Goal: Find specific page/section: Find specific page/section

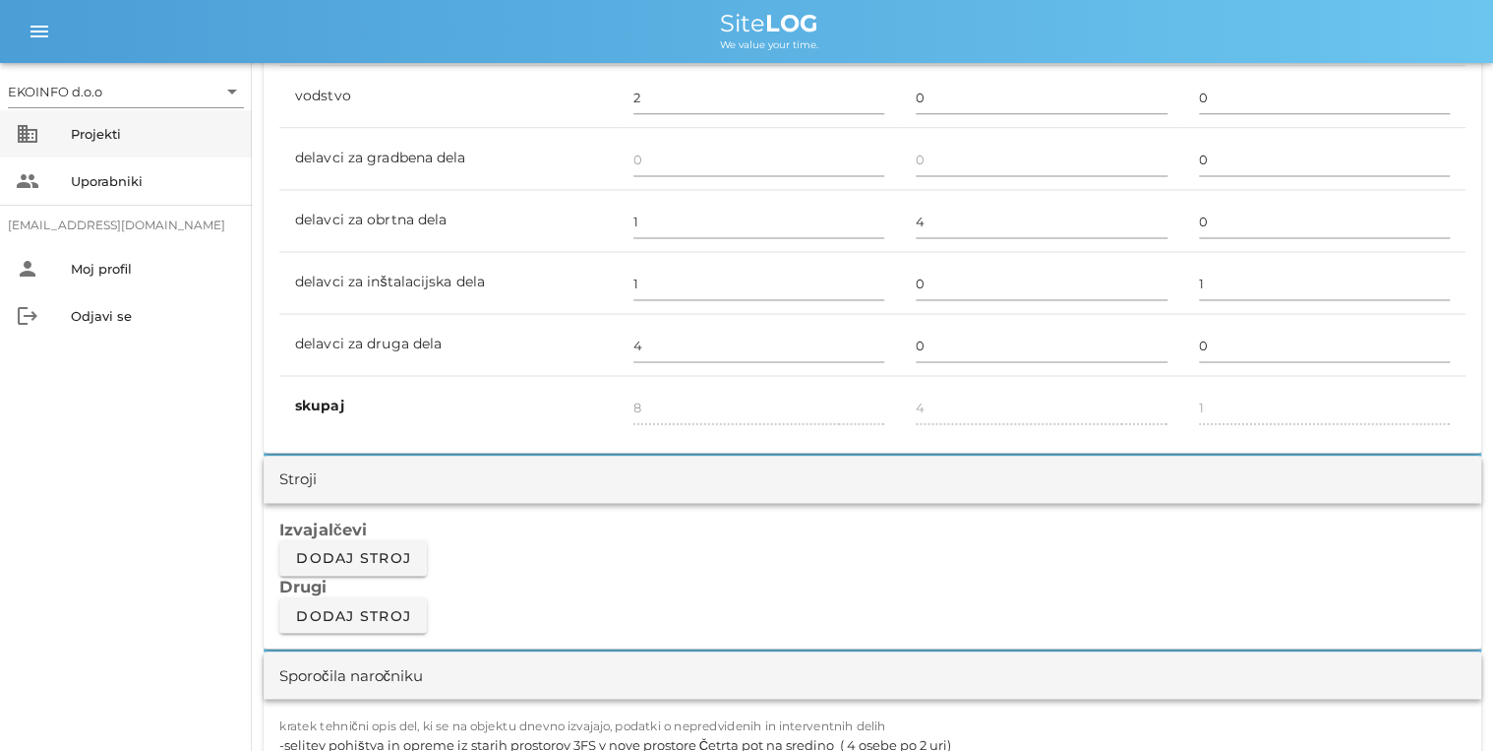
scroll to position [1259, 0]
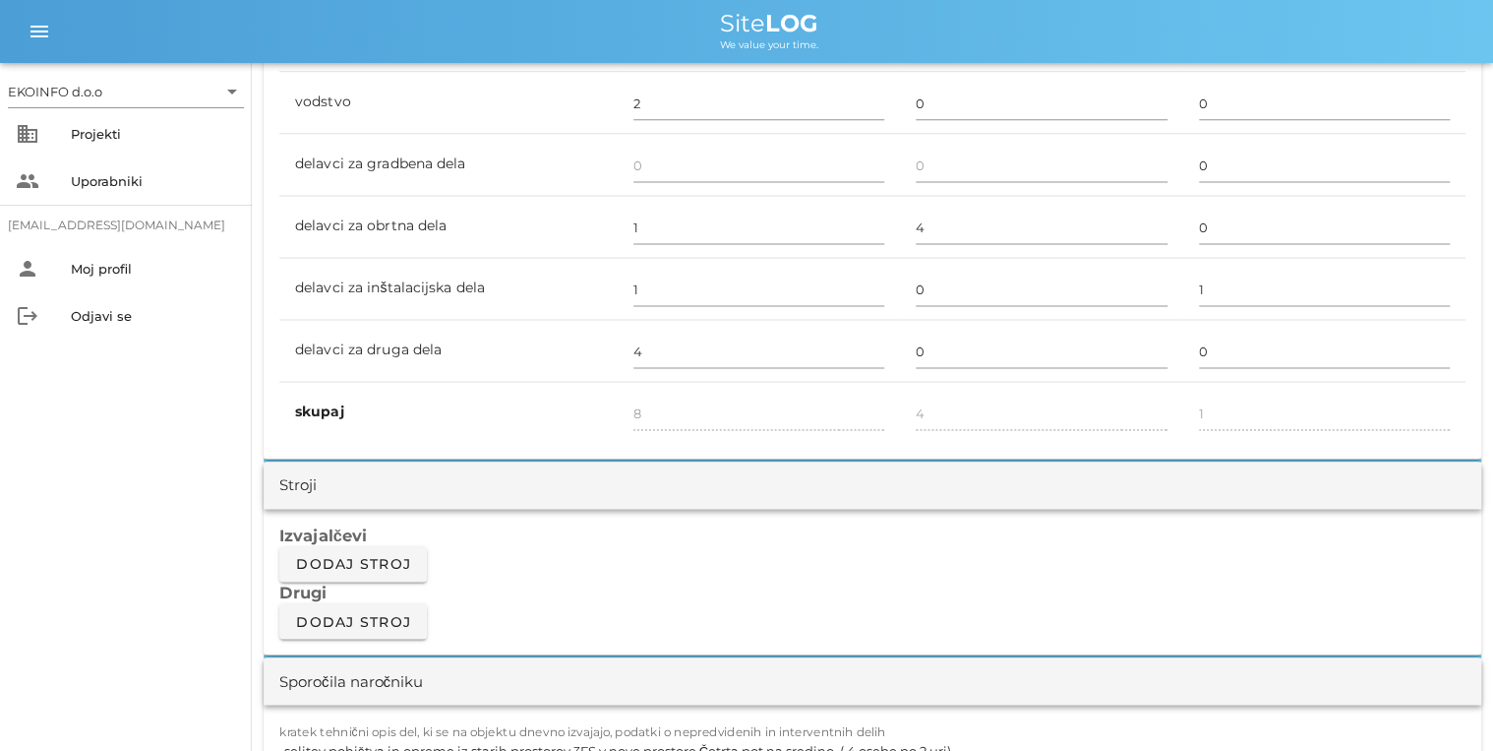
drag, startPoint x: 14, startPoint y: 1, endPoint x: 235, endPoint y: 41, distance: 225.0
click at [287, 72] on td "vodstvo" at bounding box center [448, 103] width 338 height 62
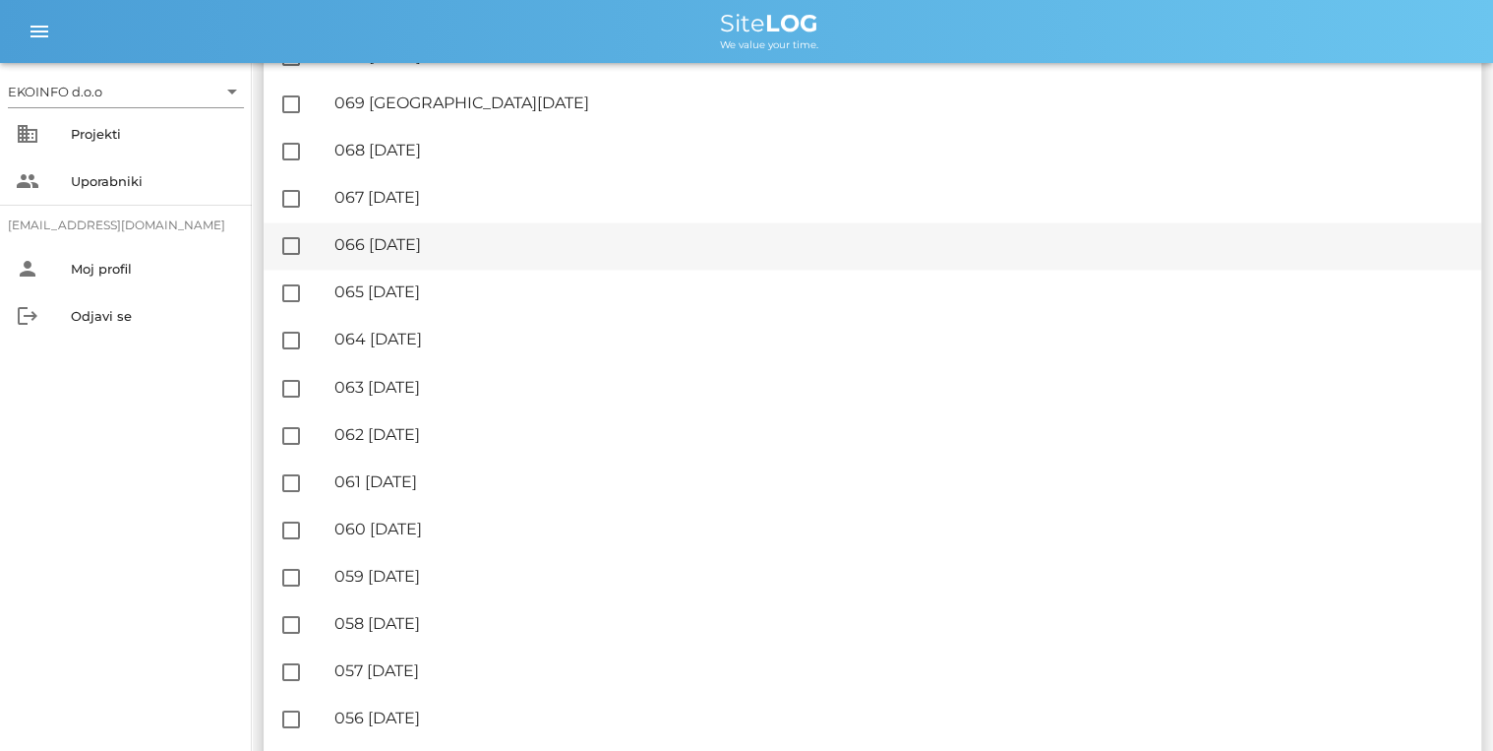
scroll to position [1259, 0]
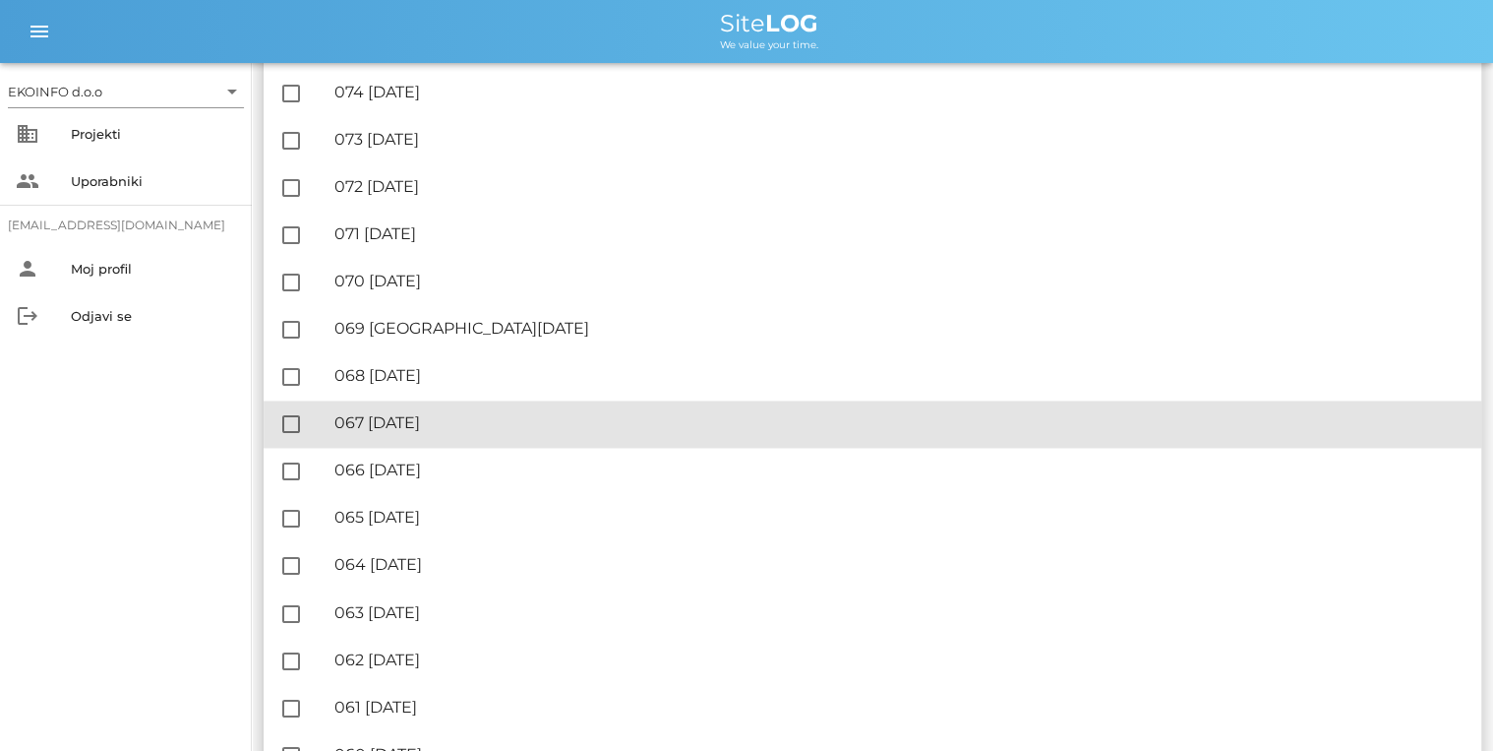
click at [459, 426] on div "🔏 067 [DATE]" at bounding box center [899, 422] width 1131 height 19
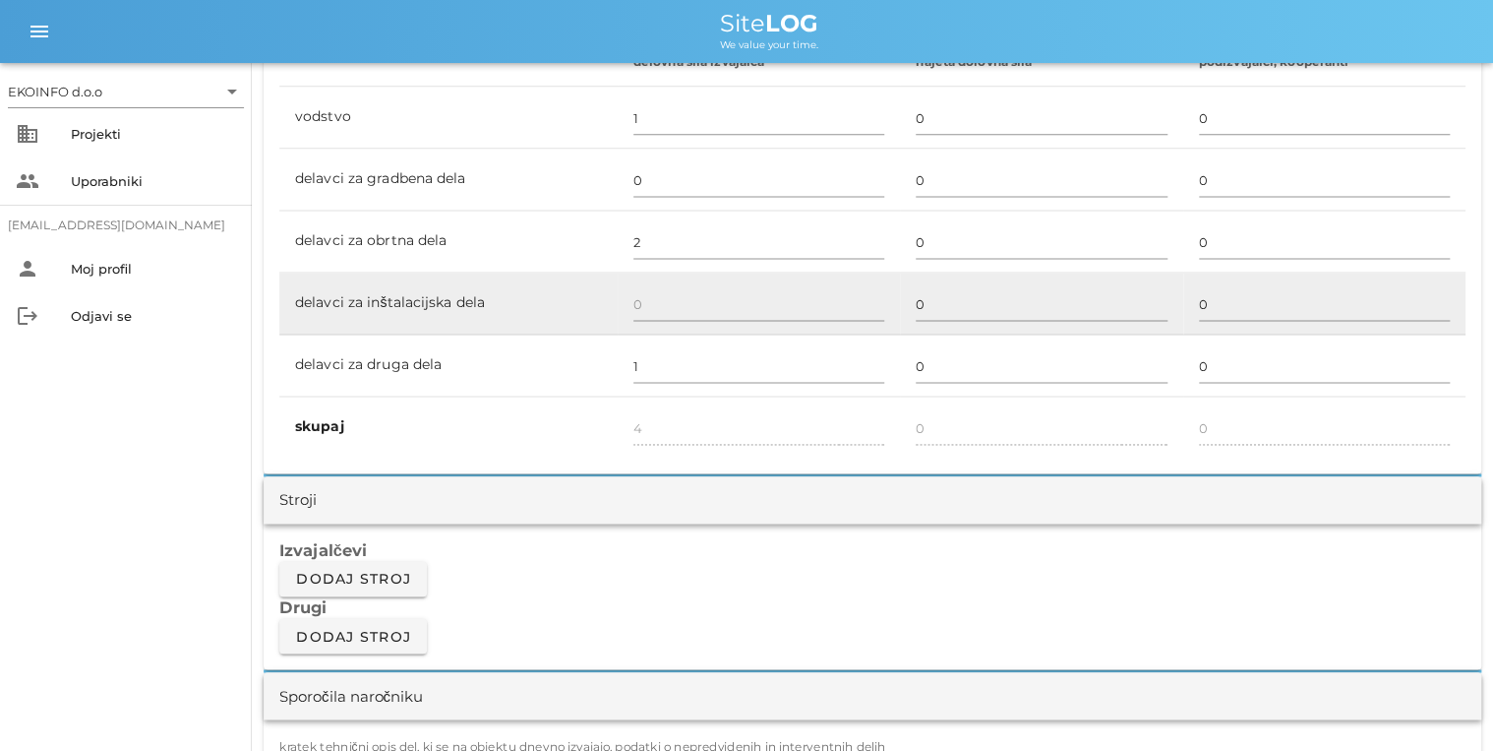
scroll to position [1574, 0]
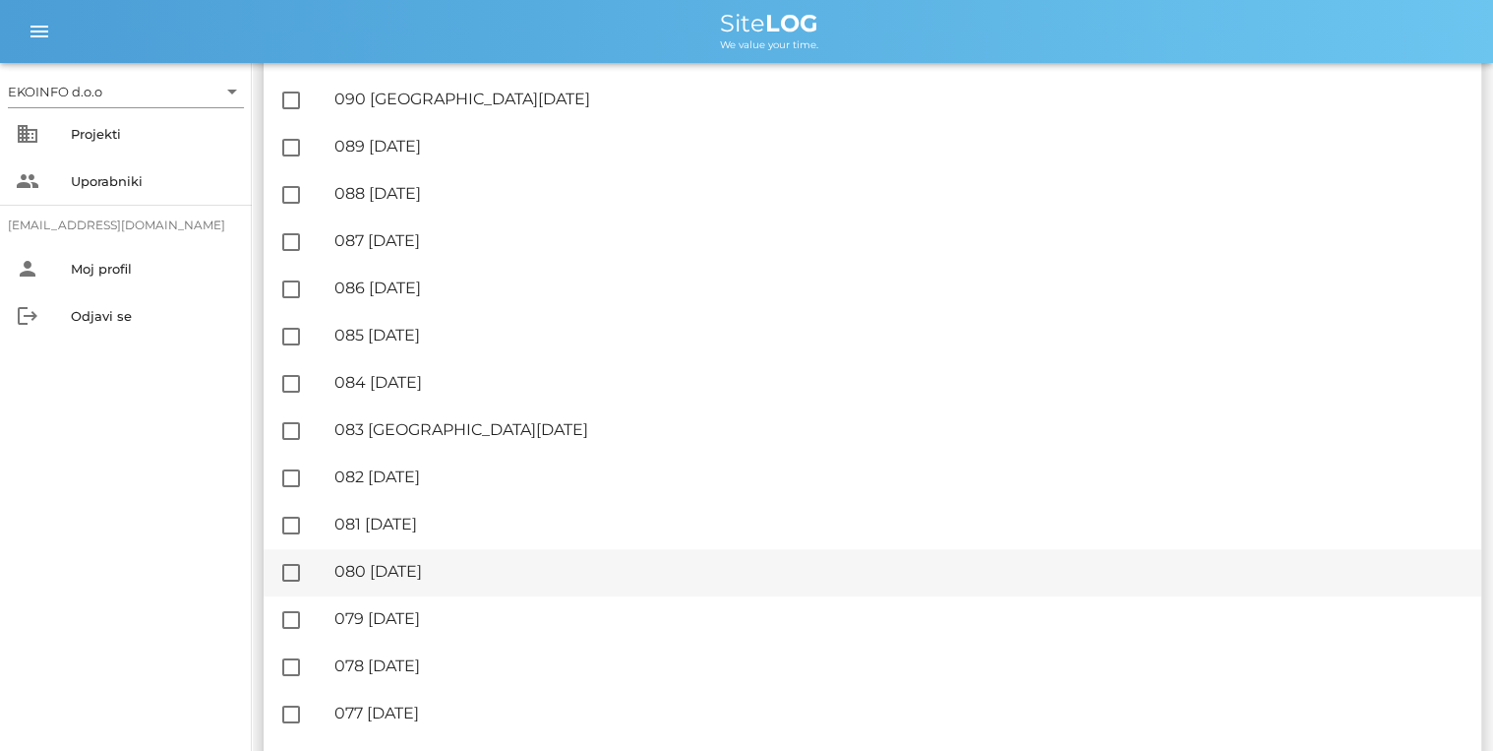
scroll to position [551, 0]
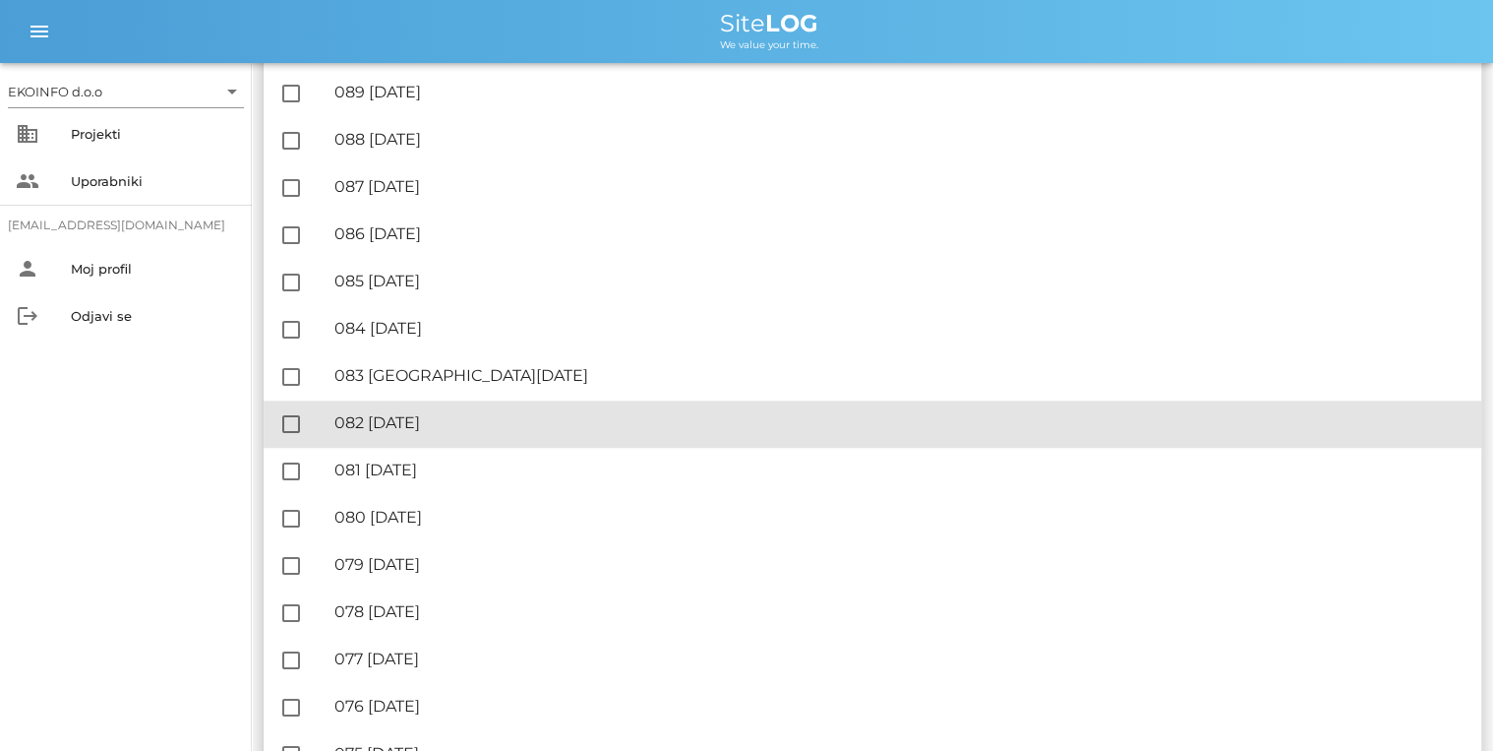
click at [445, 414] on div "🔏 082 [DATE]" at bounding box center [899, 422] width 1131 height 19
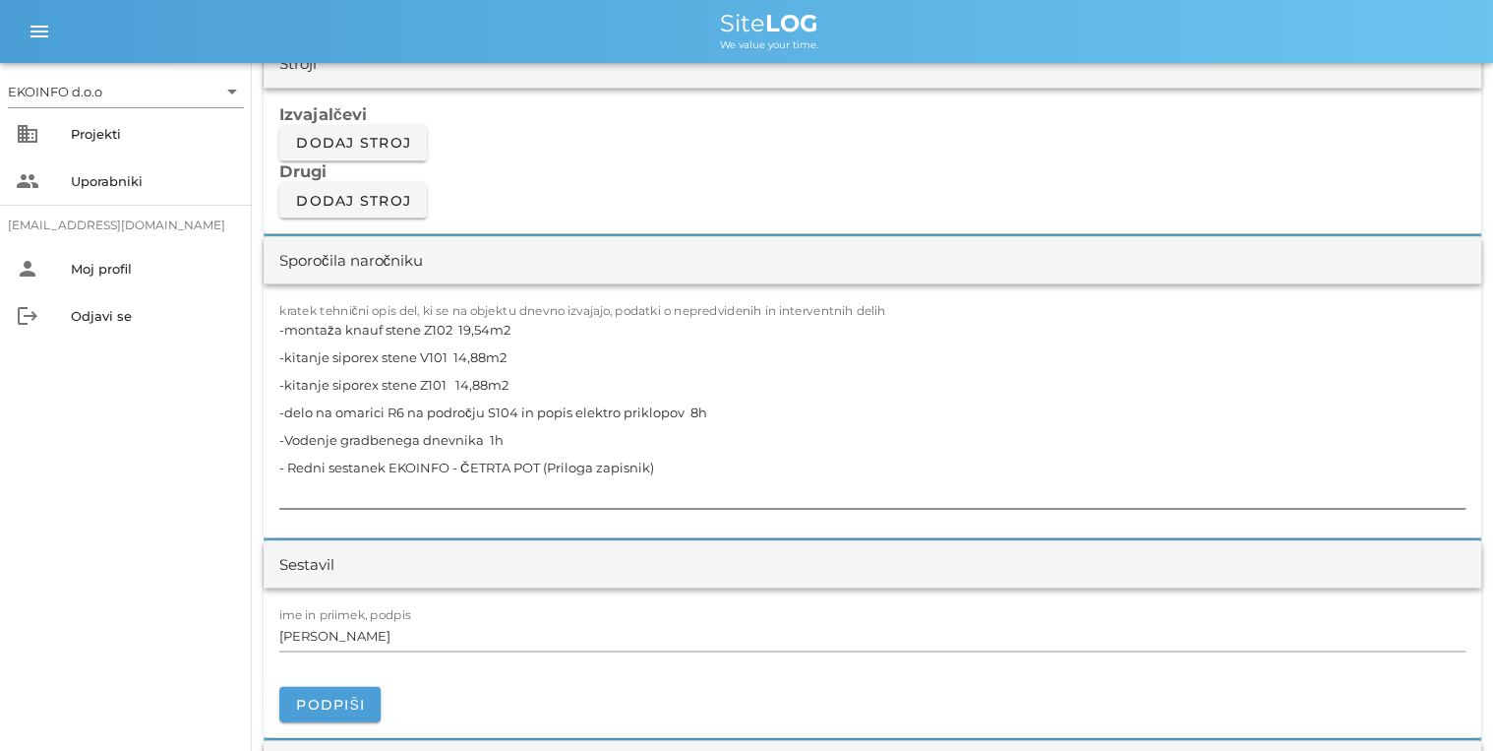
scroll to position [1653, 0]
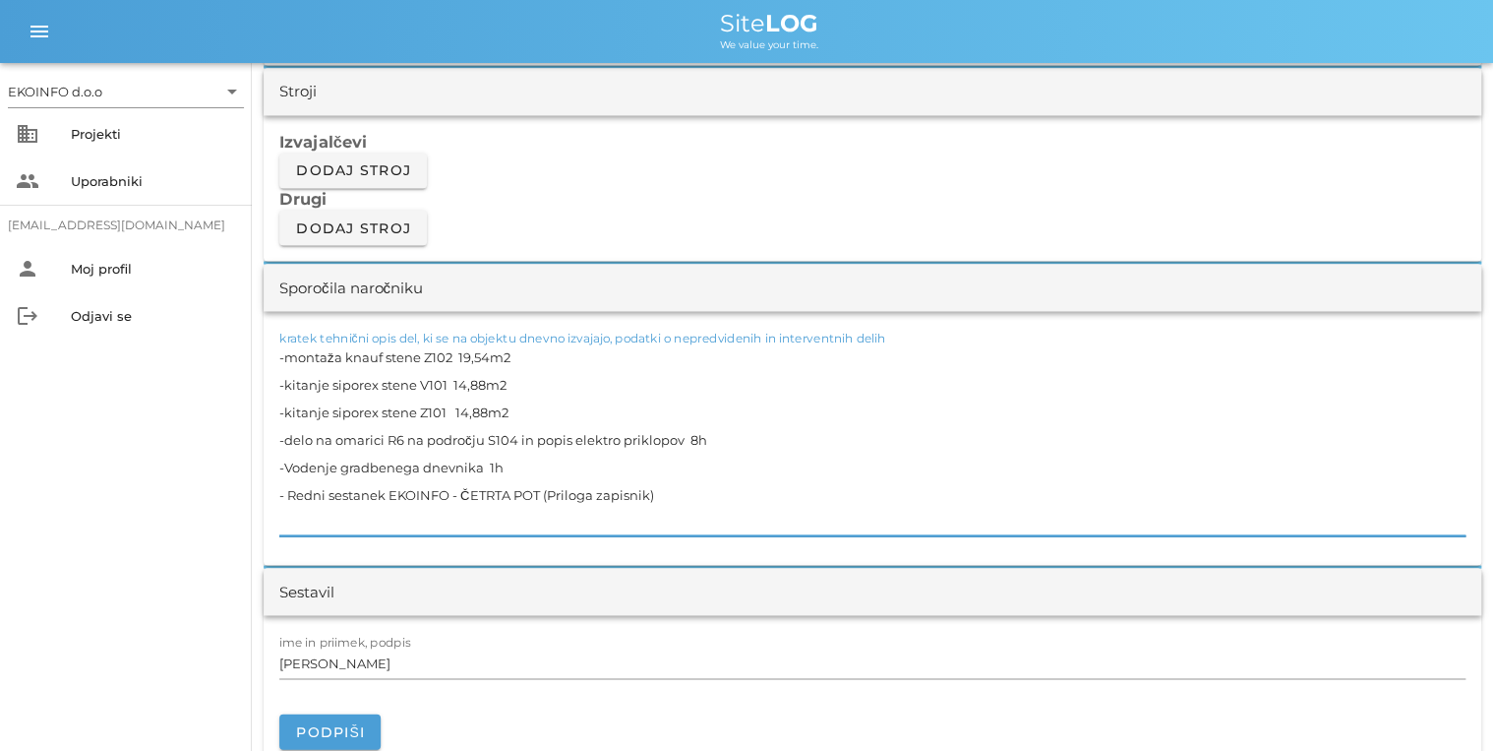
click at [532, 464] on textarea "-montaža knauf stene Z102 19,54m2 -kitanje siporex stene V101 14,88m2 -kitanje …" at bounding box center [872, 438] width 1186 height 193
click at [723, 436] on textarea "-montaža knauf stene Z102 19,54m2 -kitanje siporex stene V101 14,88m2 -kitanje …" at bounding box center [872, 438] width 1186 height 193
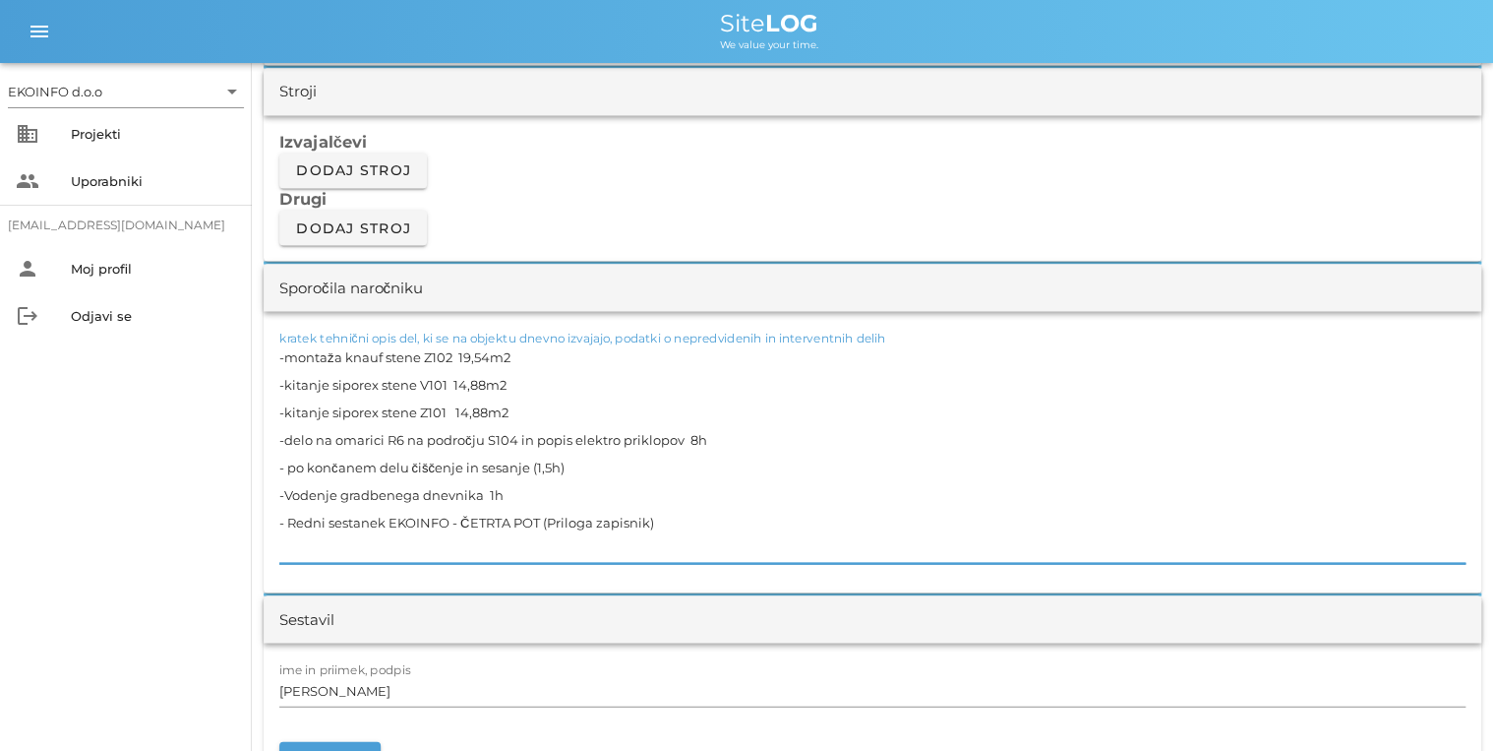
type textarea "-montaža knauf stene Z102 19,54m2 -kitanje siporex stene V101 14,88m2 -kitanje …"
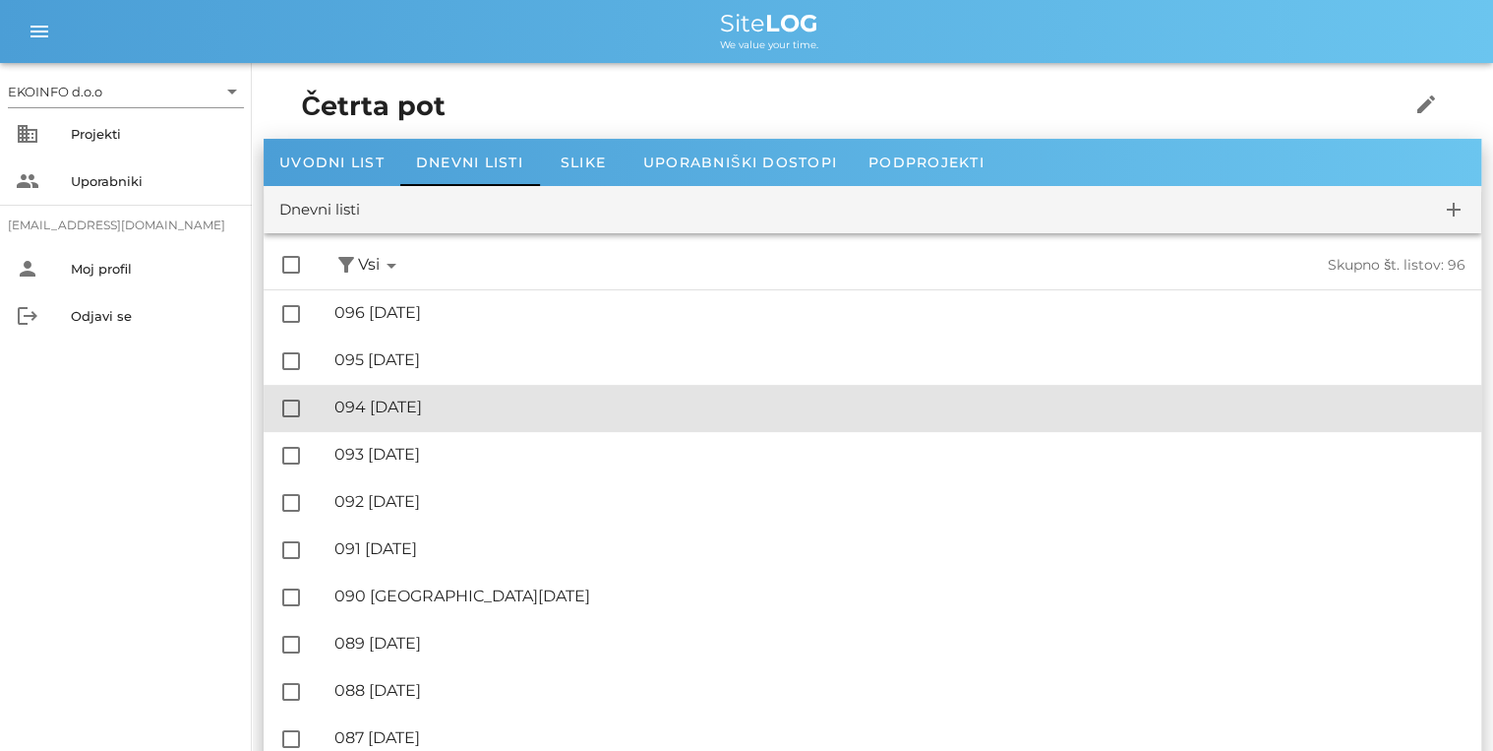
click at [466, 401] on div "🔏 094 [DATE]" at bounding box center [899, 406] width 1131 height 19
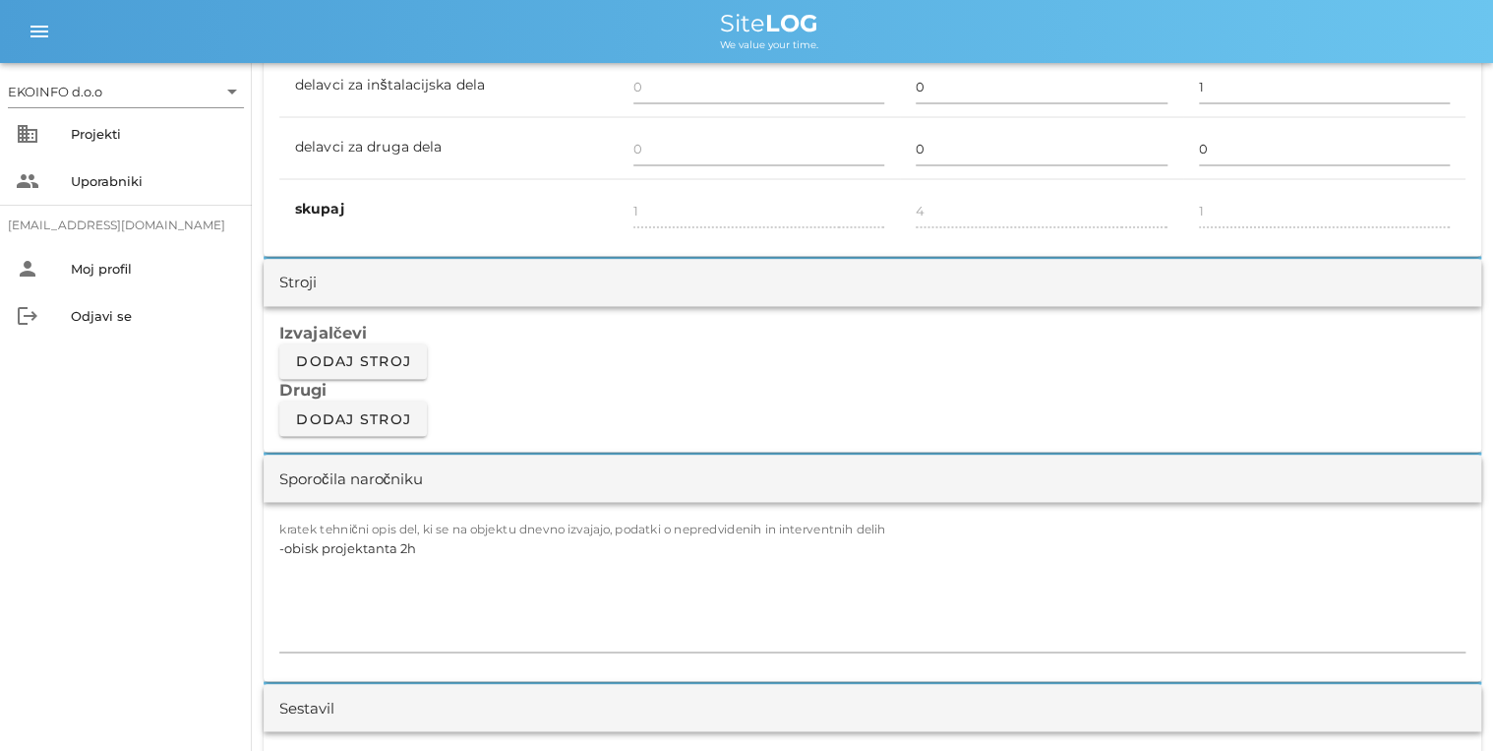
scroll to position [1416, 0]
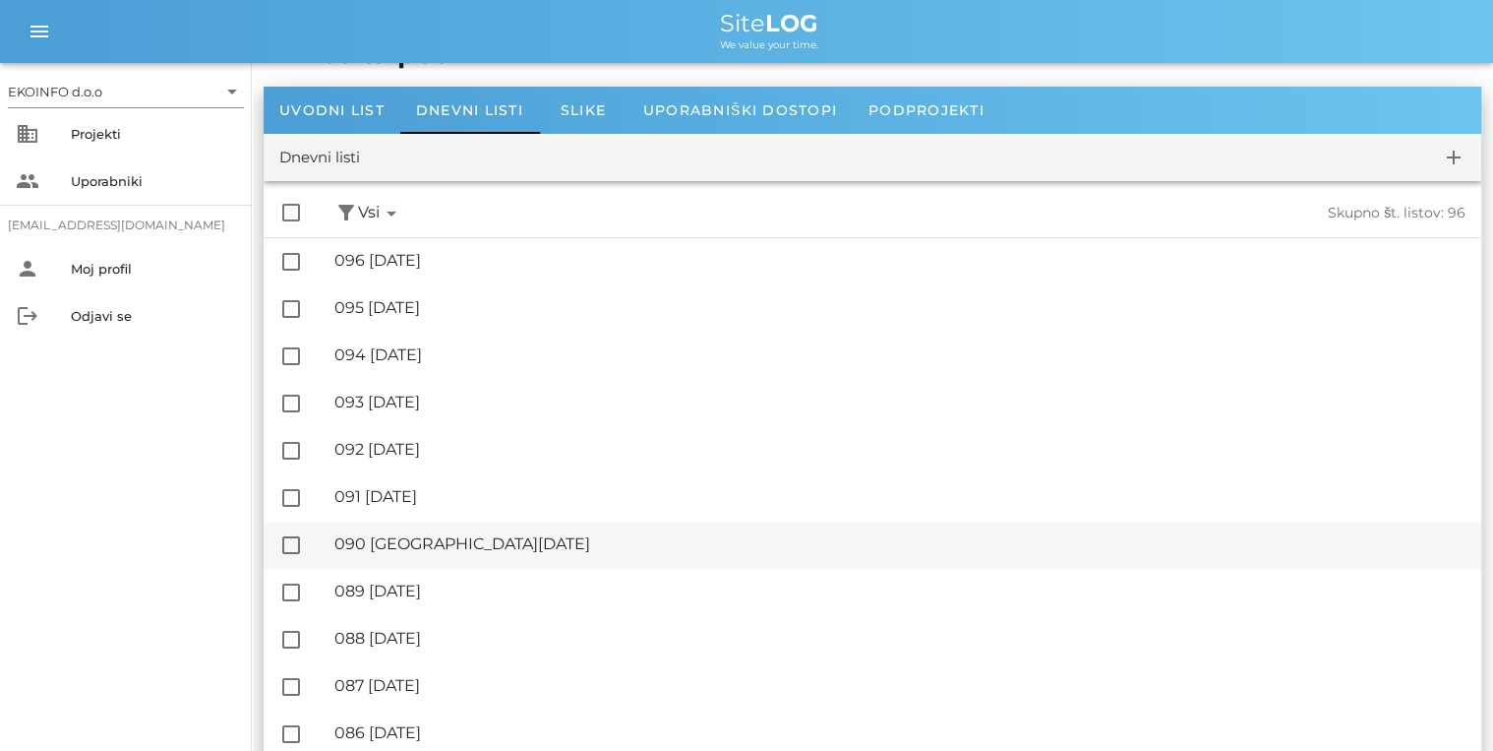
scroll to position [79, 0]
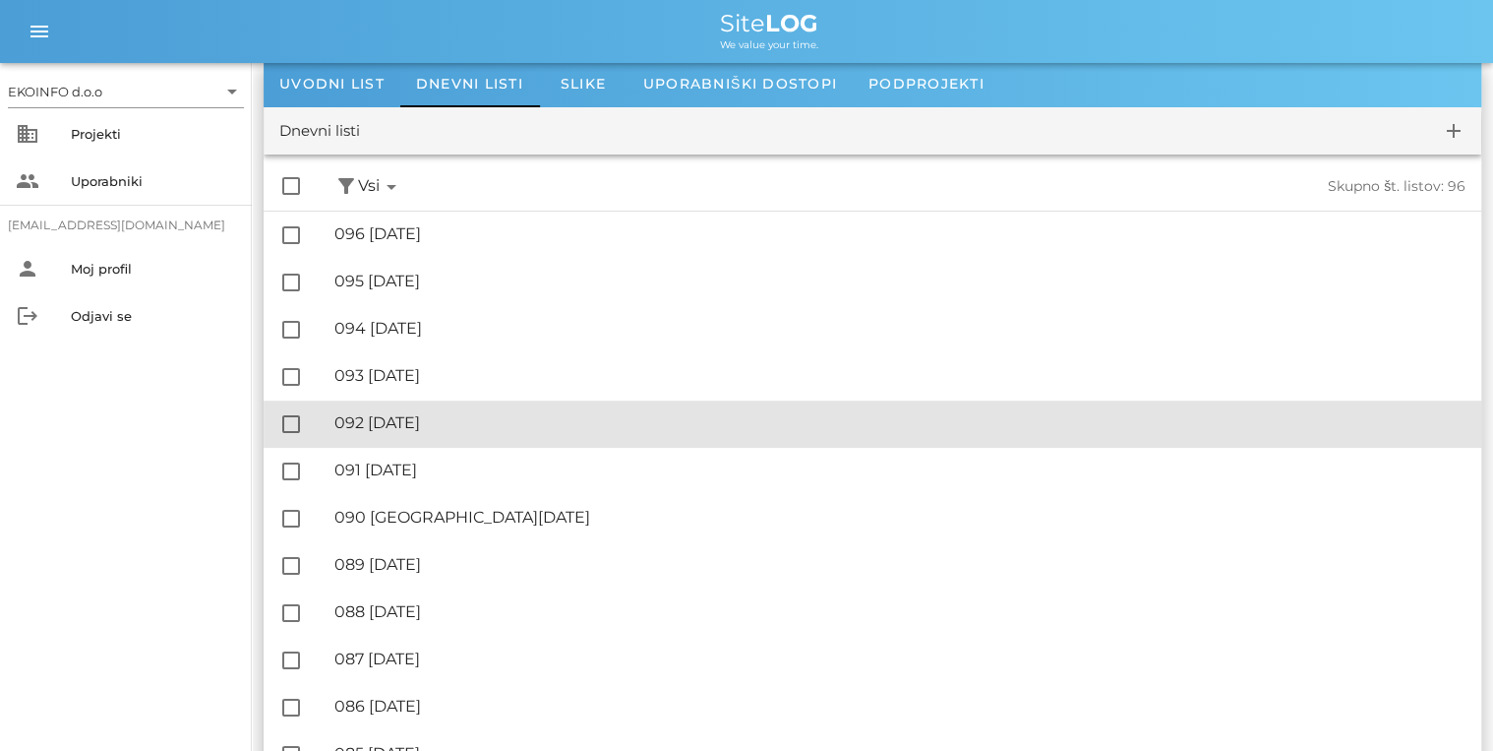
click at [453, 413] on div "🔏 092 [DATE]" at bounding box center [899, 422] width 1131 height 19
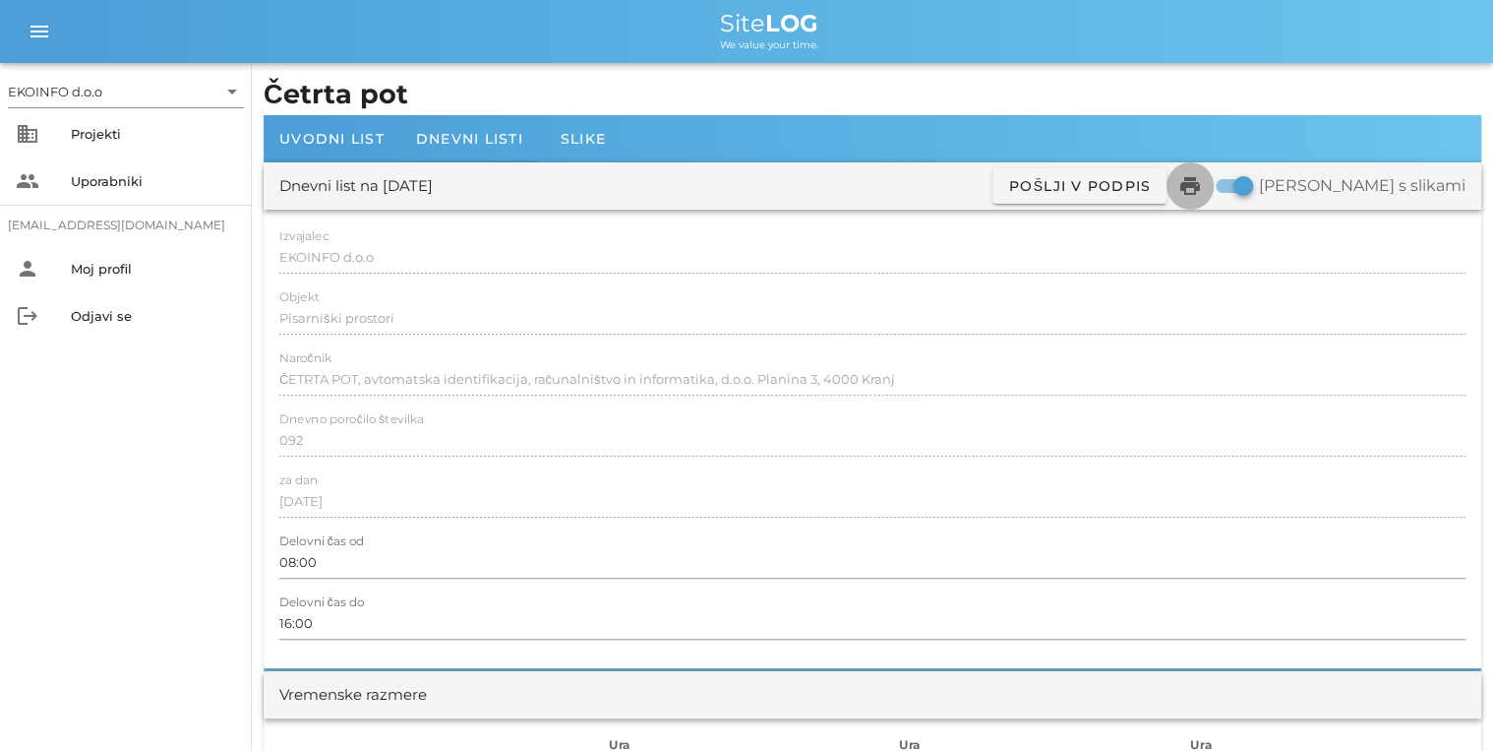
click at [1202, 183] on icon "print" at bounding box center [1190, 186] width 24 height 24
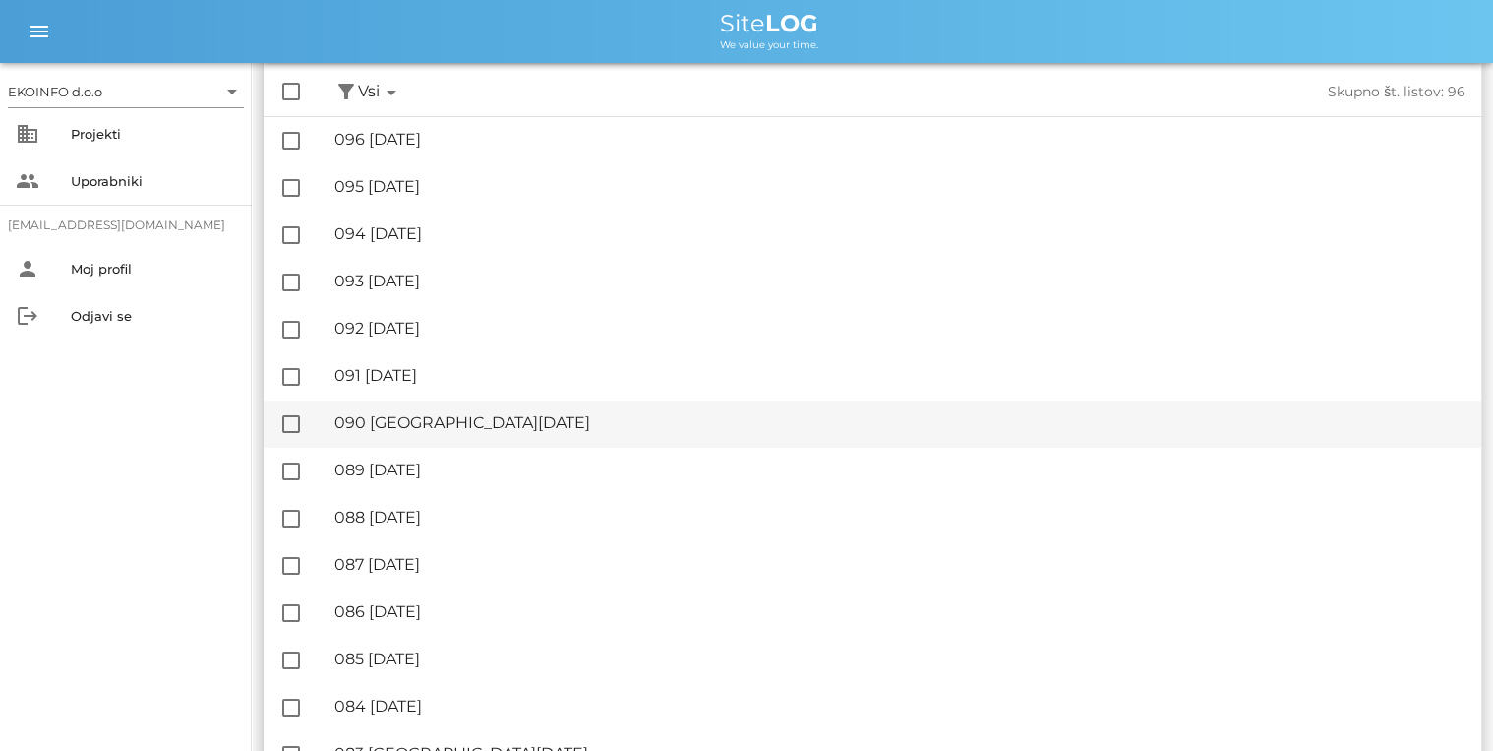
scroll to position [157, 0]
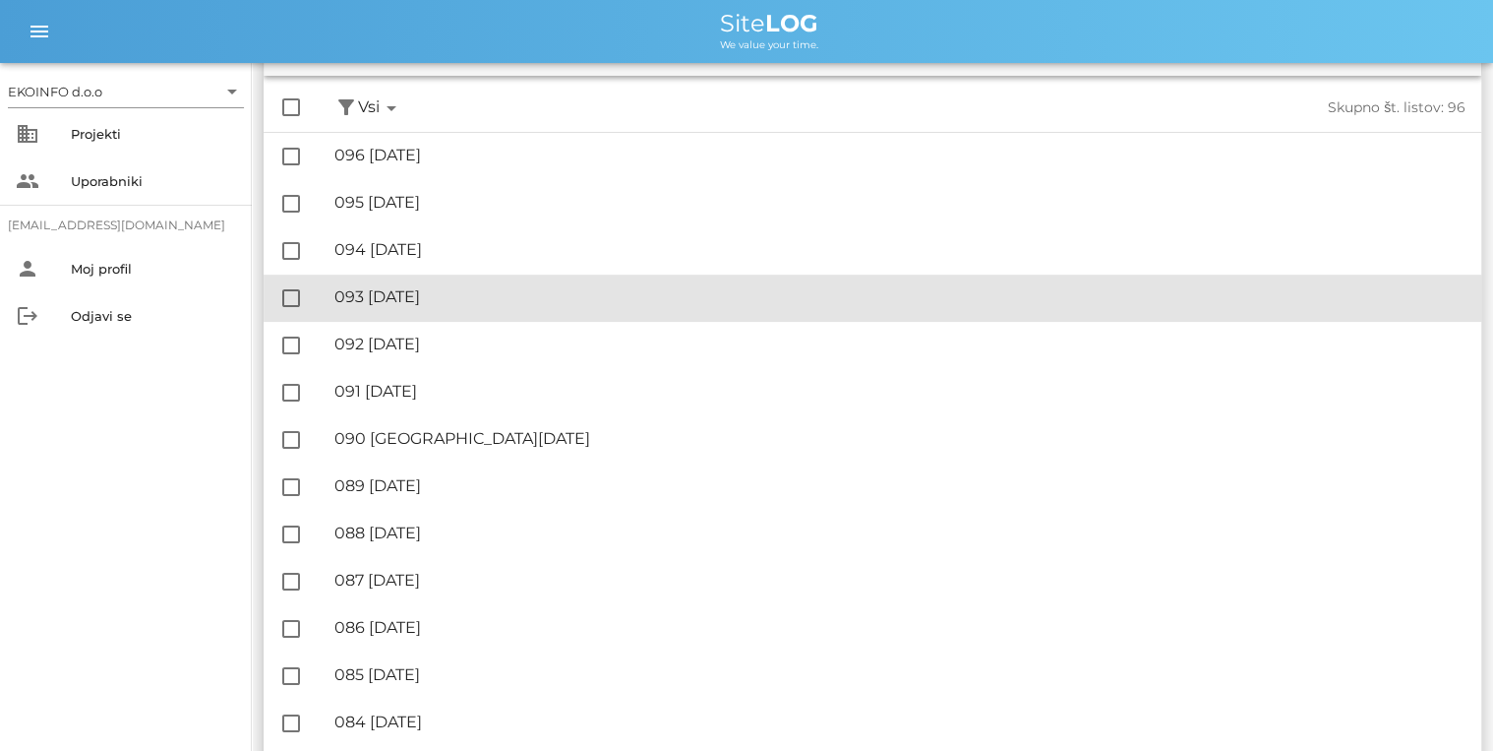
click at [465, 310] on div "🔏 093 [DATE] ✓ Podpisal: Nadzornik ✓ Podpisal: Sestavljalec ✓ Podpisal: Odgovor…" at bounding box center [899, 297] width 1131 height 44
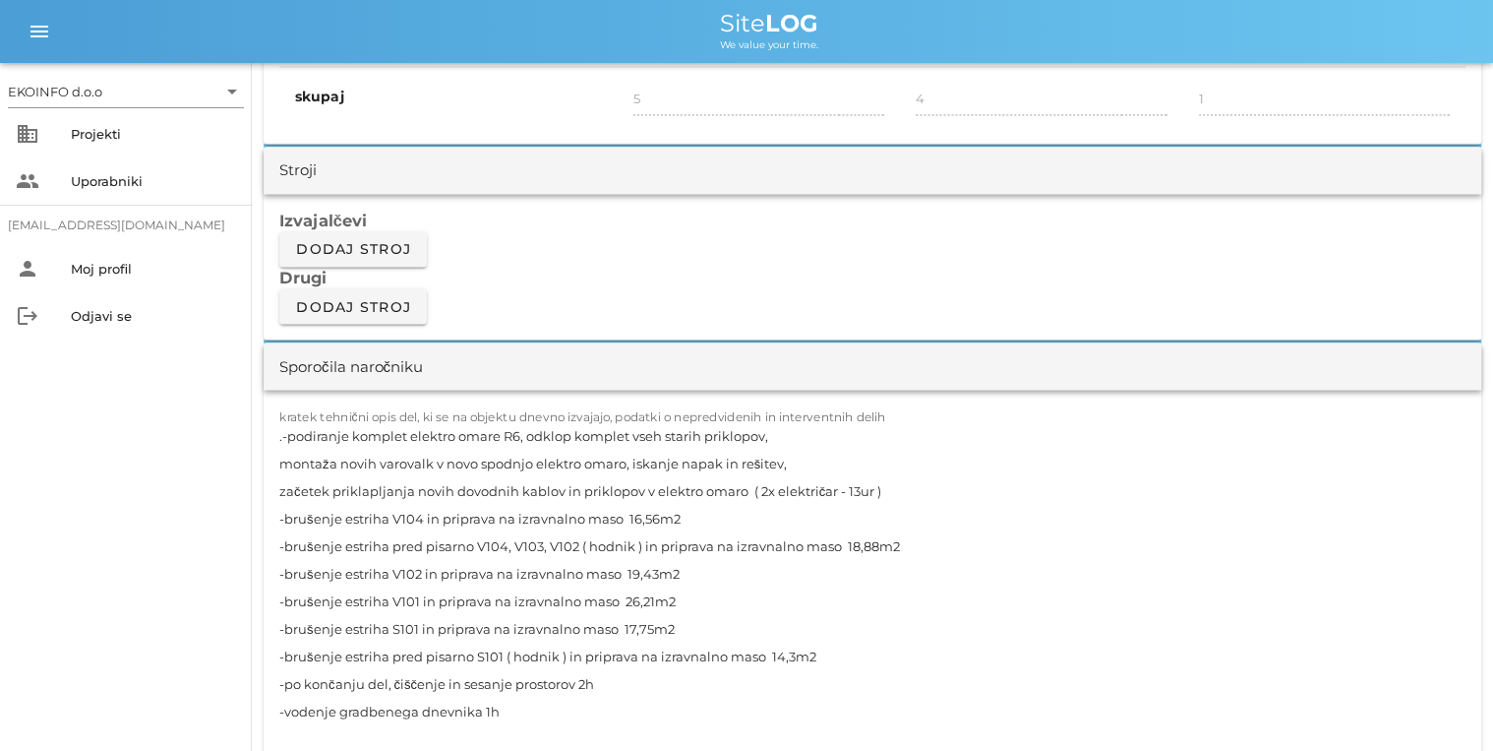
scroll to position [1574, 0]
drag, startPoint x: 496, startPoint y: 710, endPoint x: 278, endPoint y: 436, distance: 350.1
click at [278, 436] on div "kratek tehnični opis del, ki se na objektu dnevno izvajajo, podatki o nepredvid…" at bounding box center [873, 585] width 1218 height 391
click at [287, 437] on textarea ".-podiranje komplet elektro omare R6, odklop komplet vseh starih priklopov, mon…" at bounding box center [872, 586] width 1186 height 331
click at [649, 626] on textarea ".-podiranje komplet elektro omare R6, odklop komplet vseh starih priklopov, mon…" at bounding box center [872, 586] width 1186 height 331
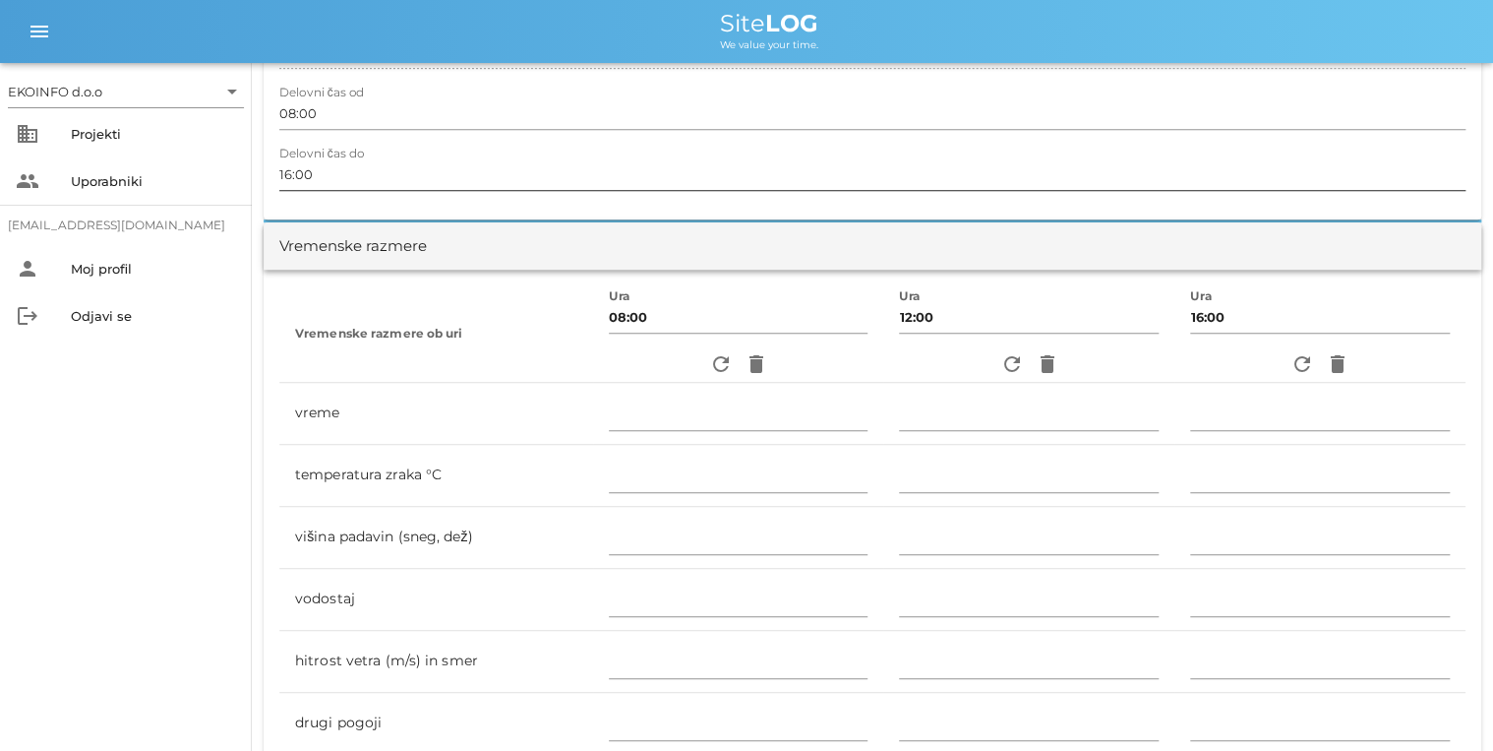
scroll to position [551, 0]
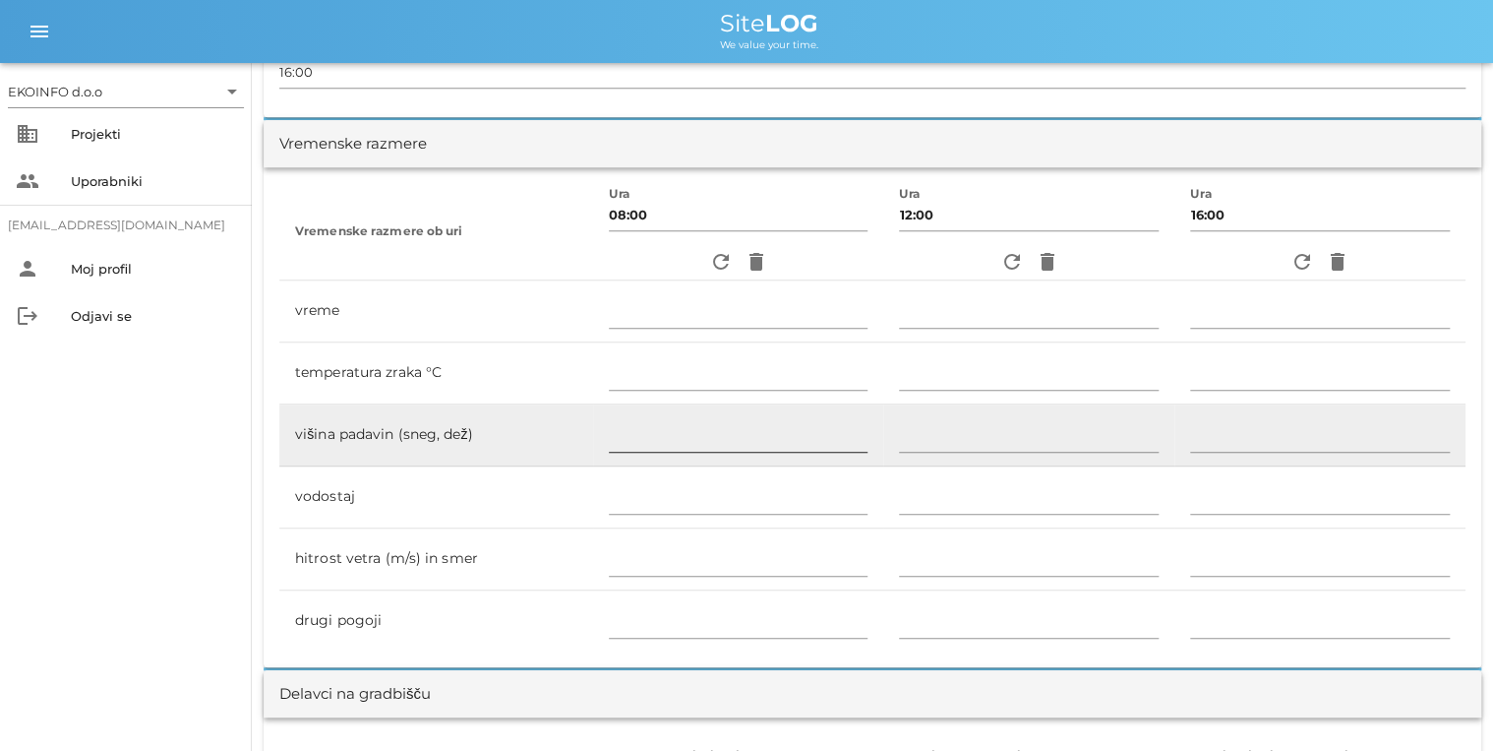
click at [642, 451] on div at bounding box center [739, 458] width 260 height 14
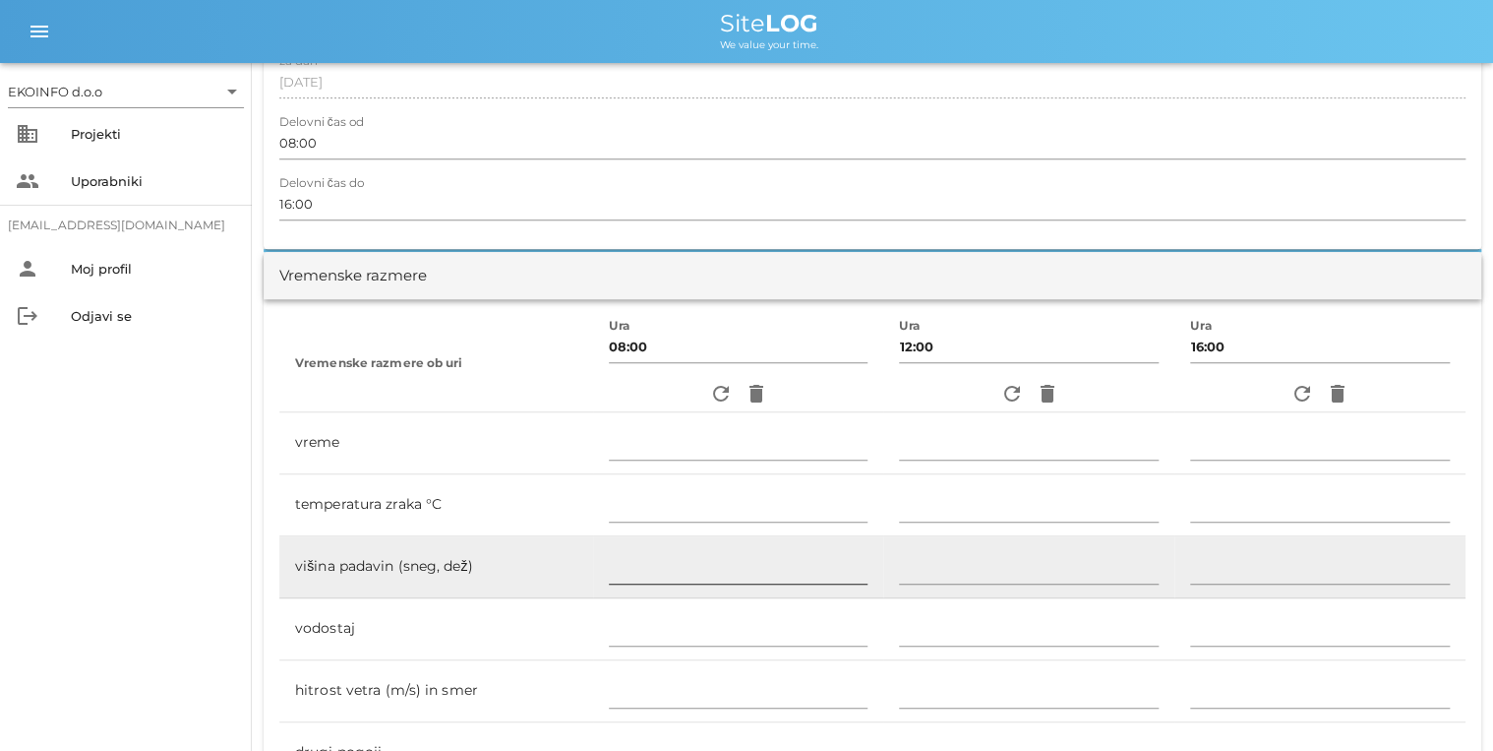
scroll to position [0, 0]
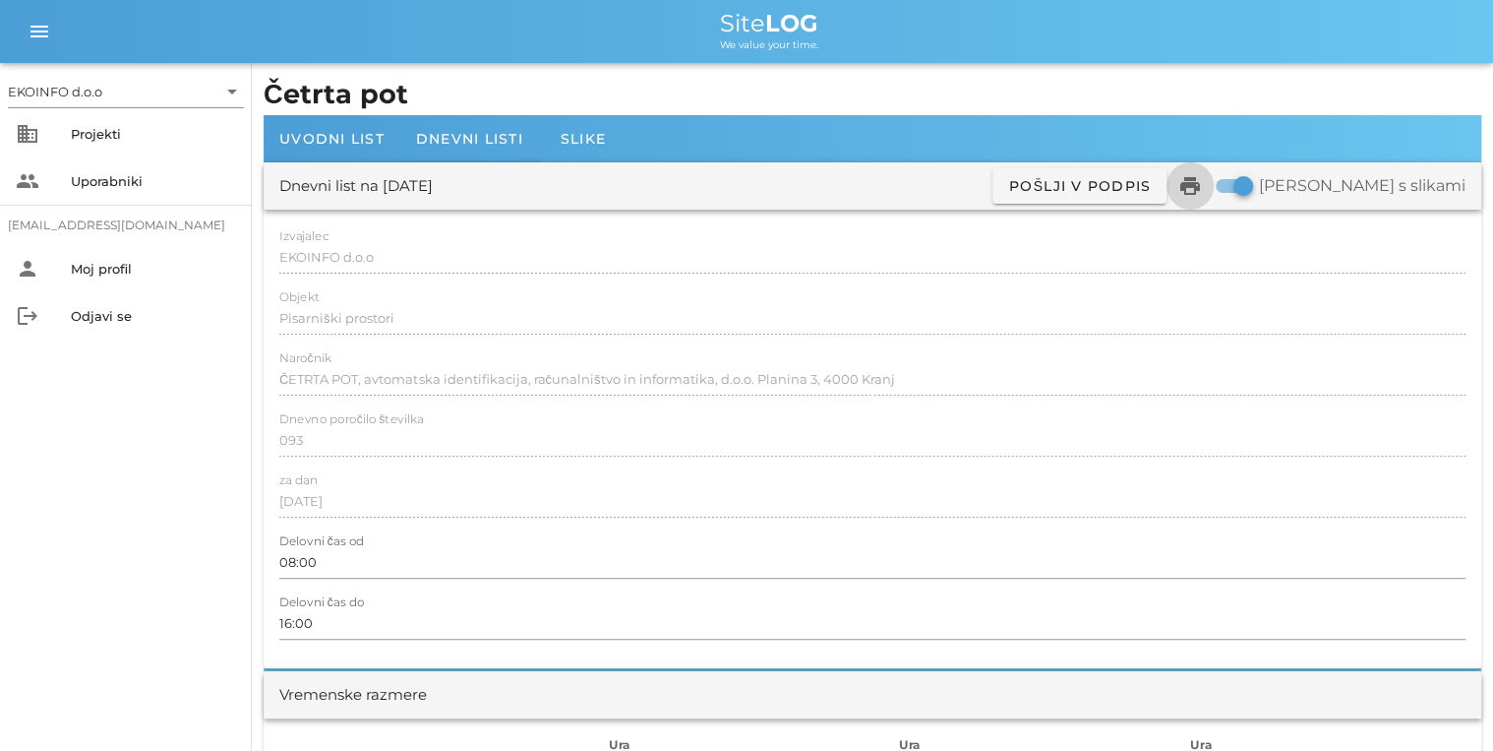
click at [1202, 185] on icon "print" at bounding box center [1190, 186] width 24 height 24
